Goal: Navigation & Orientation: Go to known website

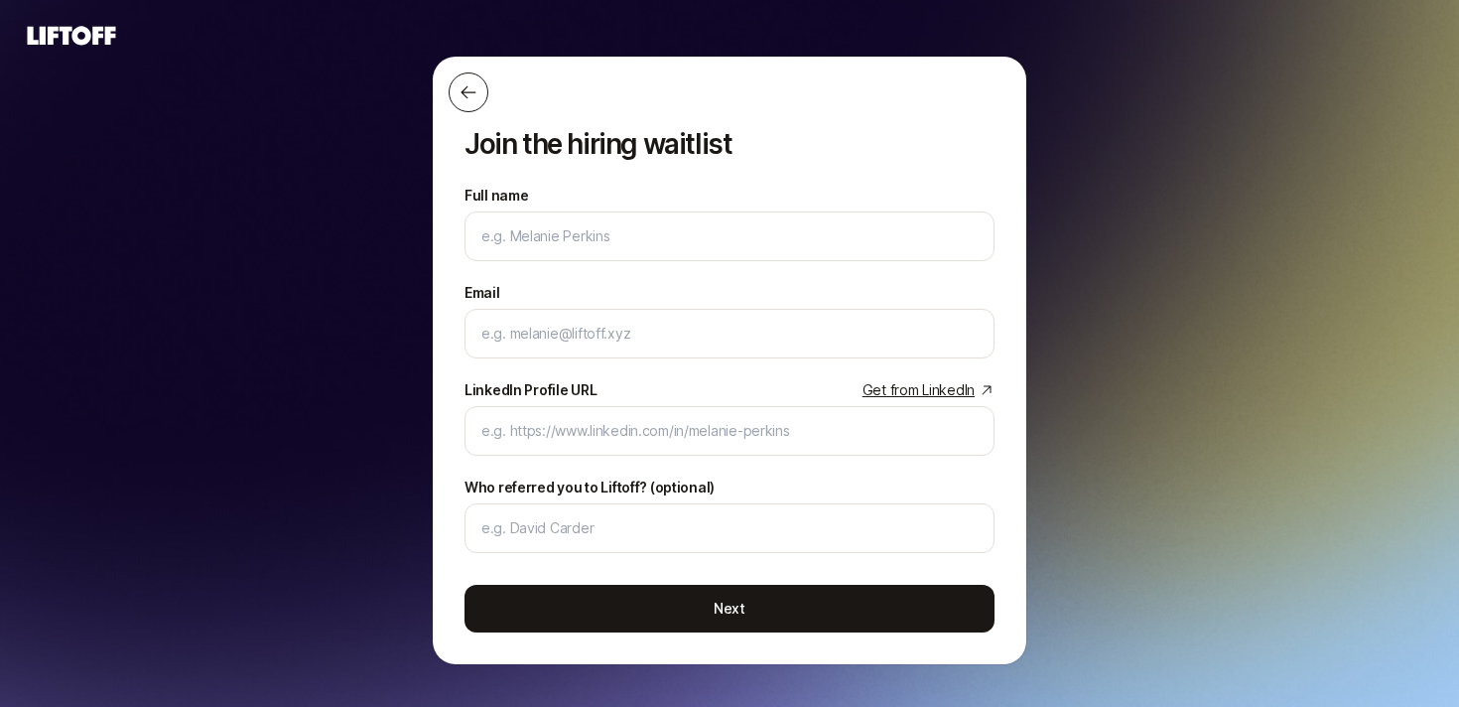
click at [464, 92] on icon at bounding box center [467, 92] width 15 height 13
